Goal: Transaction & Acquisition: Subscribe to service/newsletter

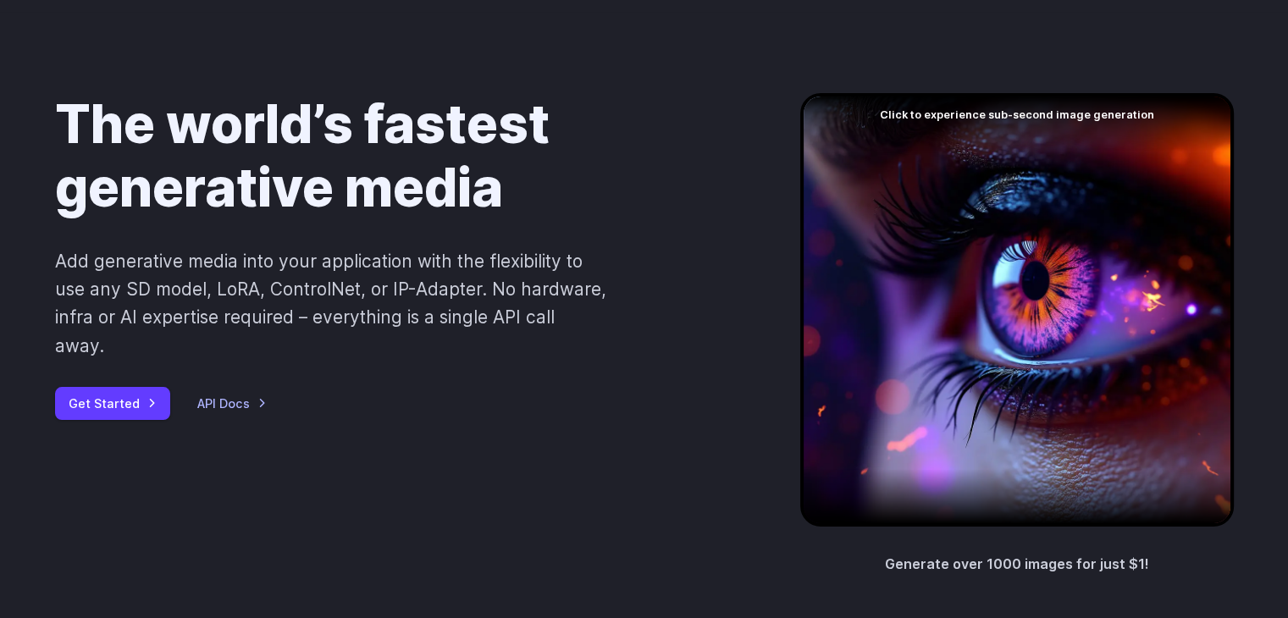
scroll to position [80, 0]
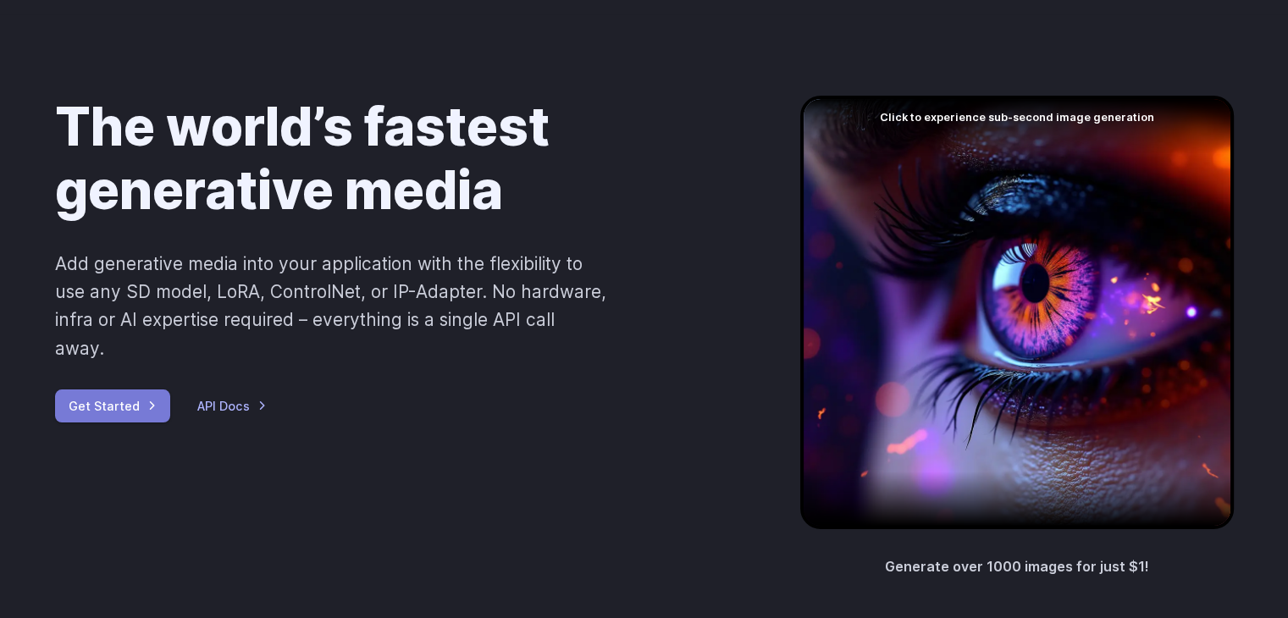
click at [135, 389] on link "Get Started" at bounding box center [112, 405] width 115 height 33
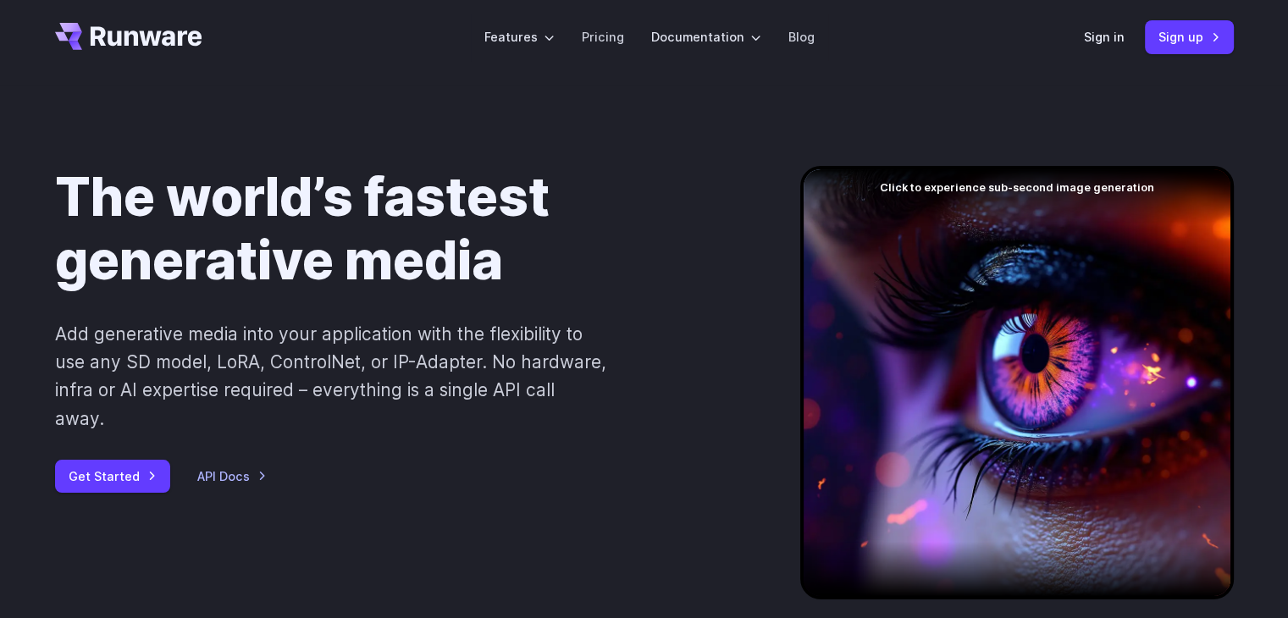
scroll to position [0, 0]
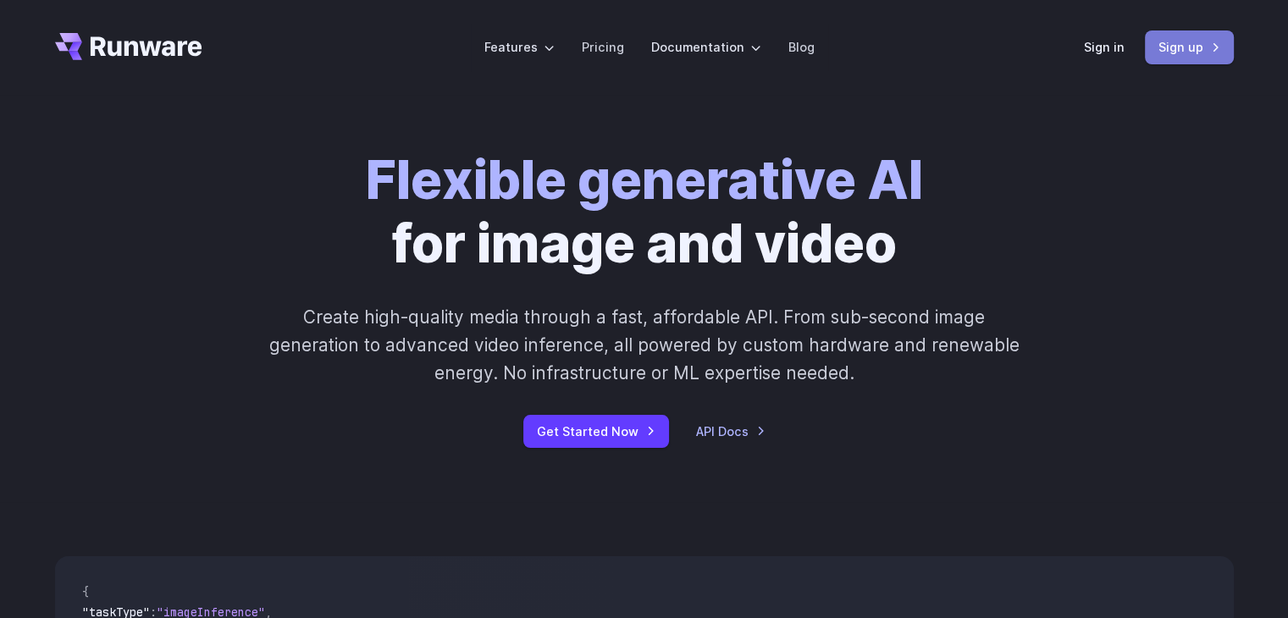
click at [1165, 53] on link "Sign up" at bounding box center [1189, 46] width 89 height 33
